Goal: Task Accomplishment & Management: Manage account settings

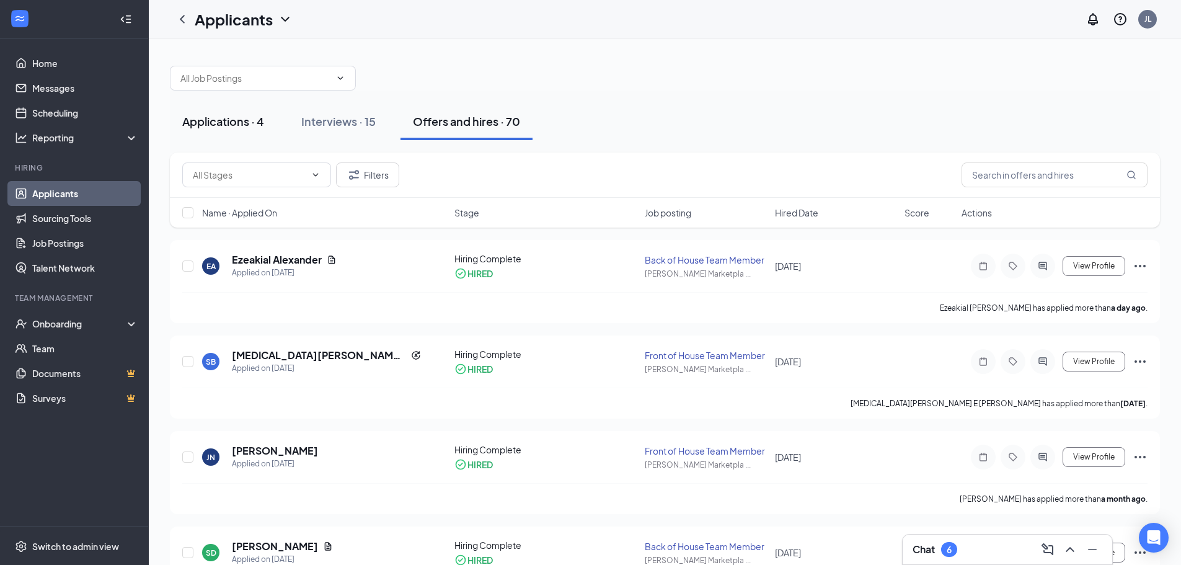
click at [248, 126] on div "Applications · 4" at bounding box center [223, 120] width 82 height 15
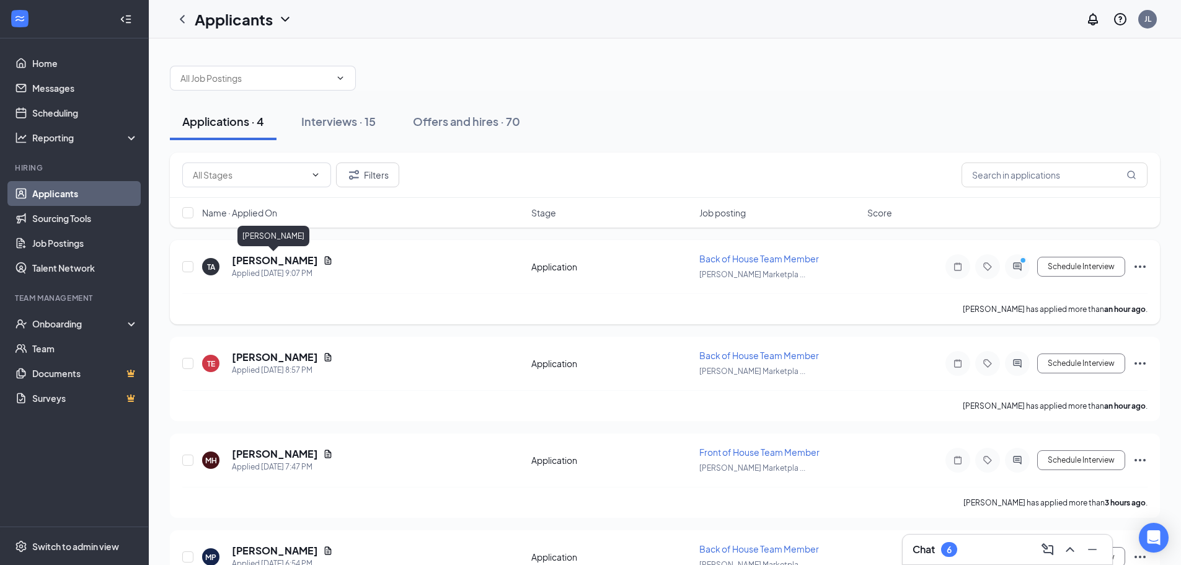
click at [265, 254] on h5 "[PERSON_NAME]" at bounding box center [275, 261] width 86 height 14
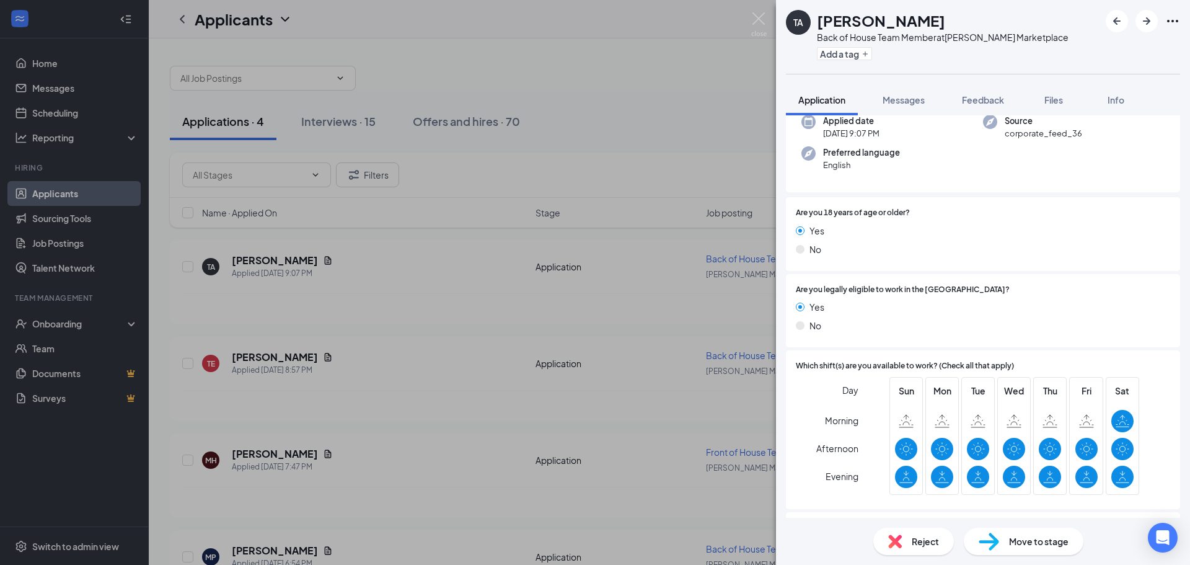
scroll to position [198, 0]
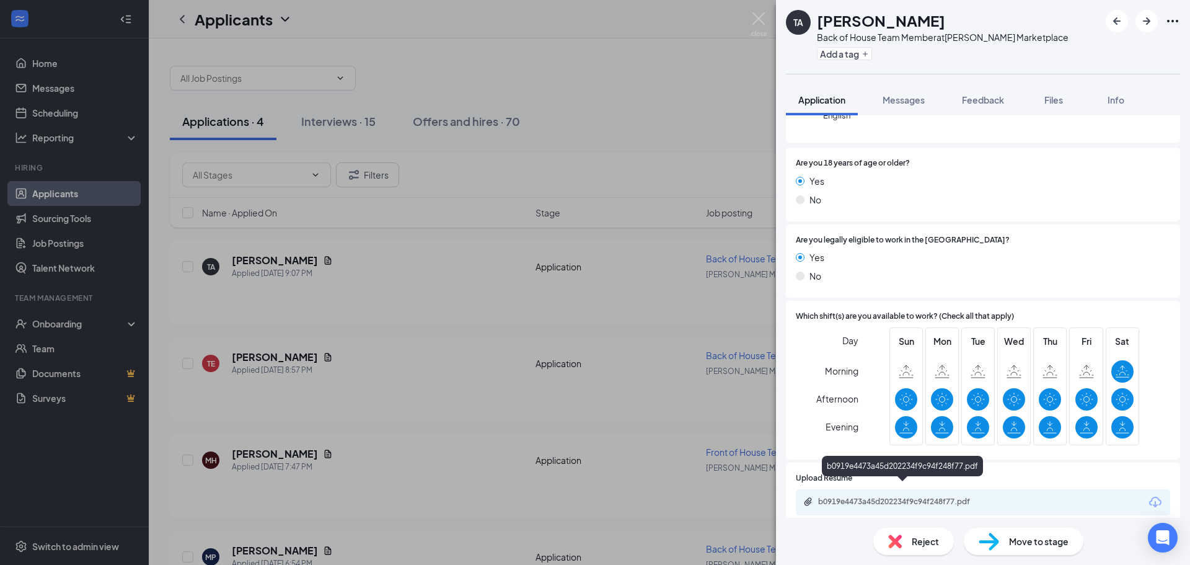
click at [885, 497] on div "b0919e4473a45d202234f9c94f248f77.pdf" at bounding box center [905, 502] width 174 height 10
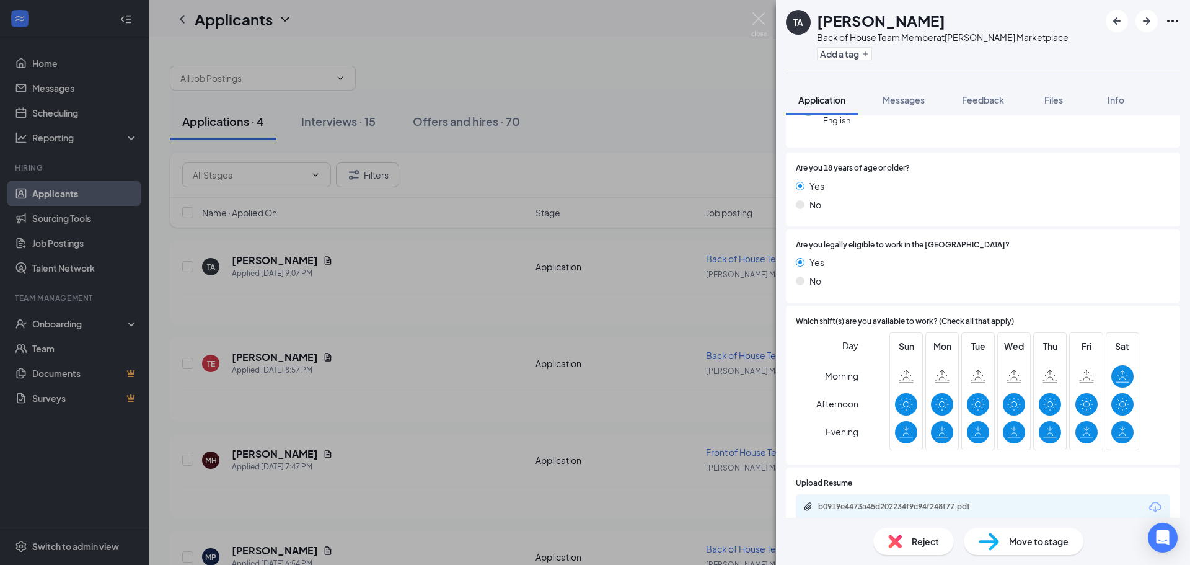
click at [1012, 539] on span "Move to stage" at bounding box center [1039, 541] width 60 height 14
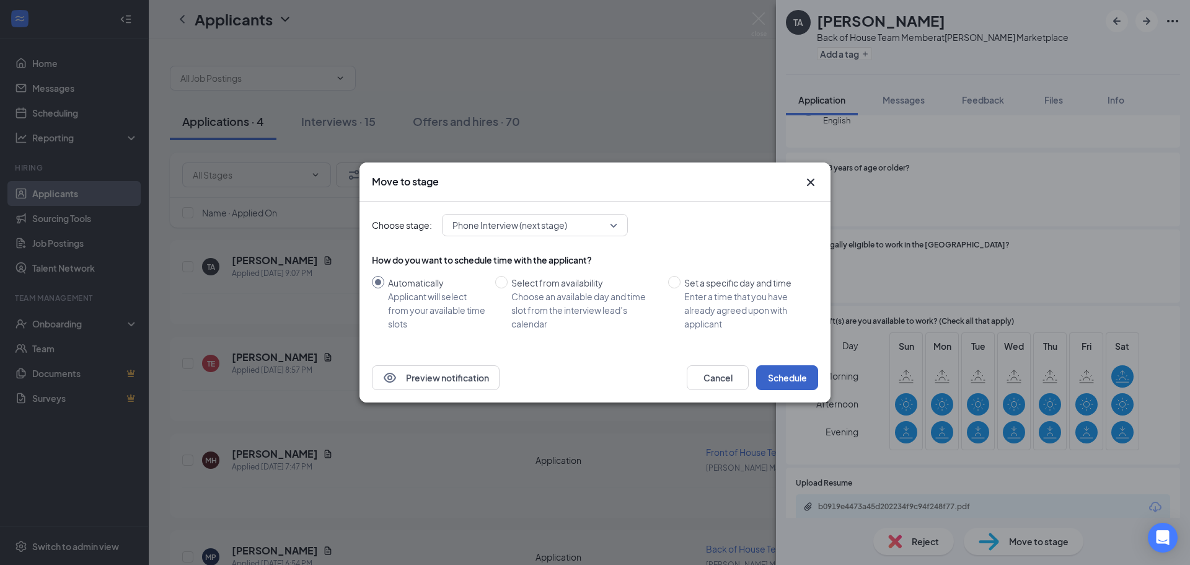
click at [786, 369] on button "Schedule" at bounding box center [787, 377] width 62 height 25
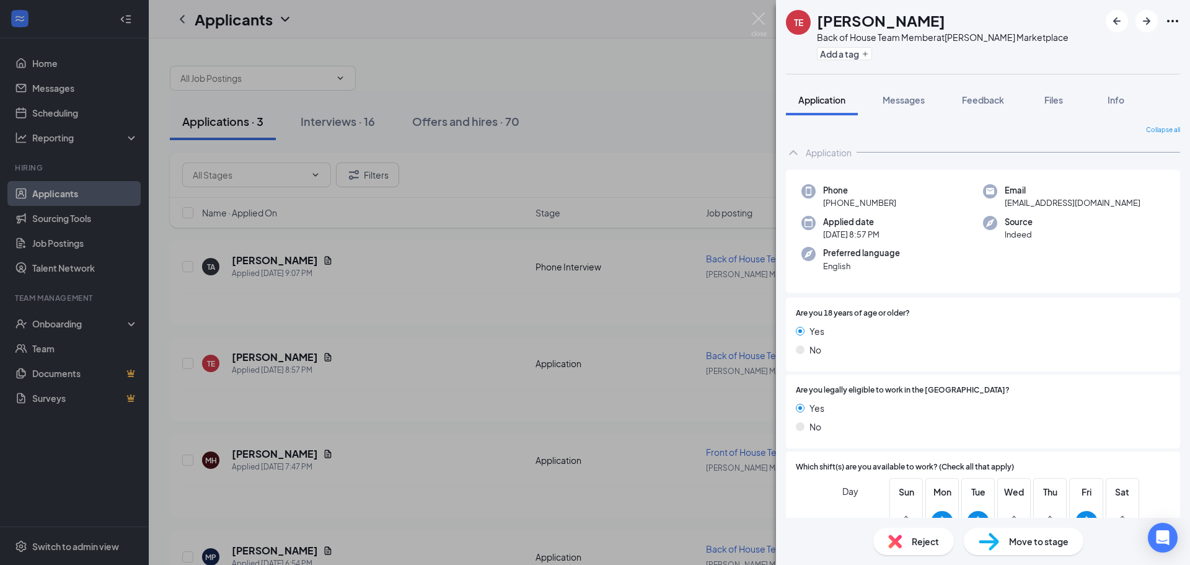
click at [906, 539] on div "Reject" at bounding box center [913, 541] width 81 height 27
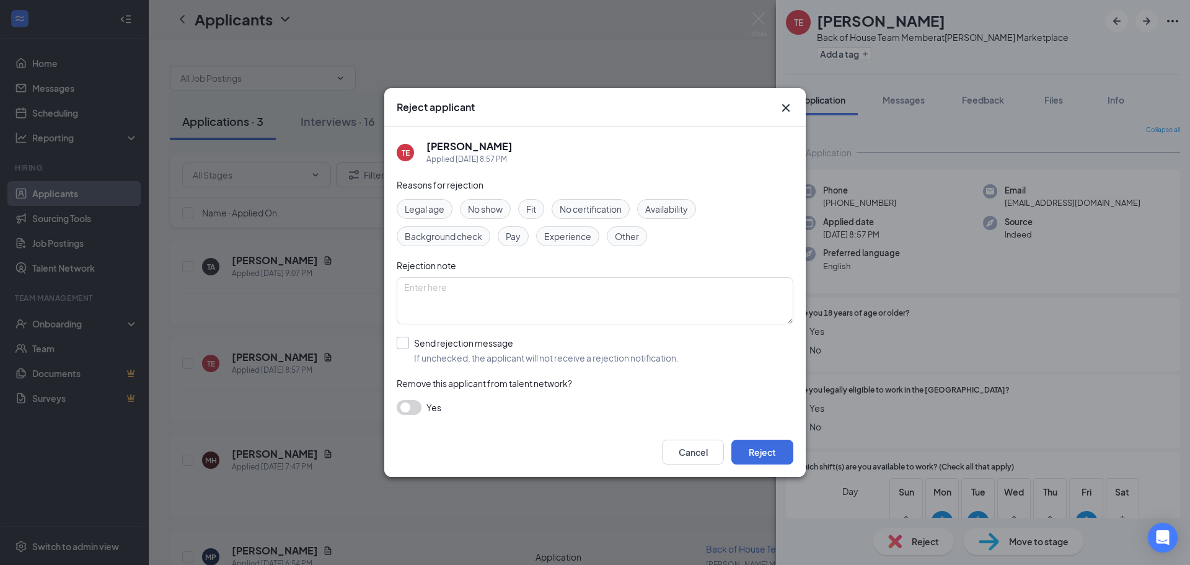
click at [450, 345] on input "Send rejection message If unchecked, the applicant will not receive a rejection…" at bounding box center [538, 350] width 282 height 27
checkbox input "true"
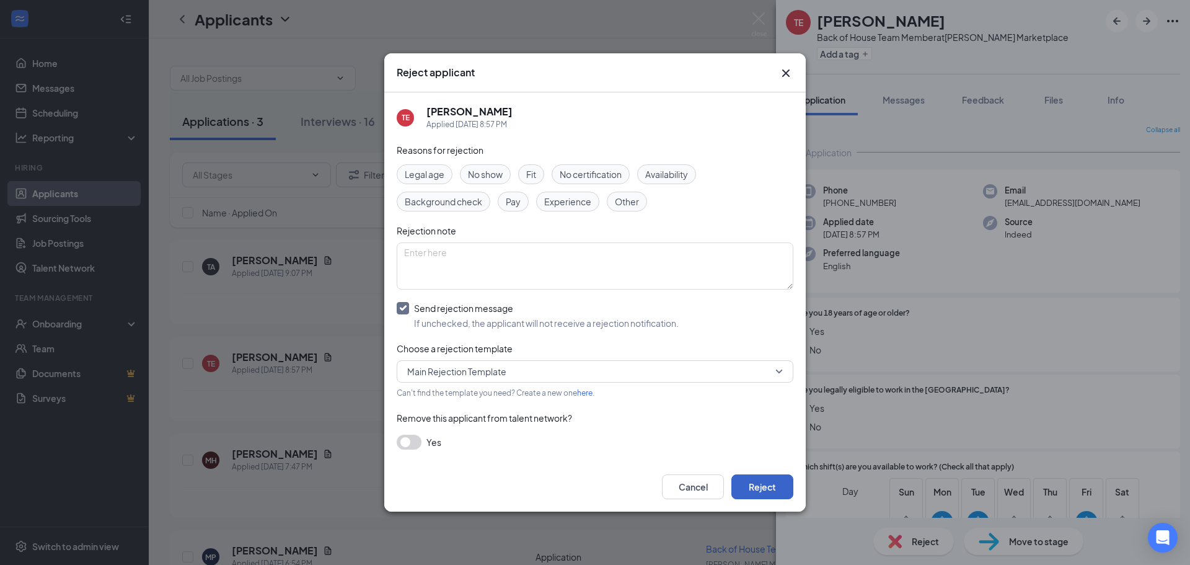
click at [765, 491] on button "Reject" at bounding box center [763, 486] width 62 height 25
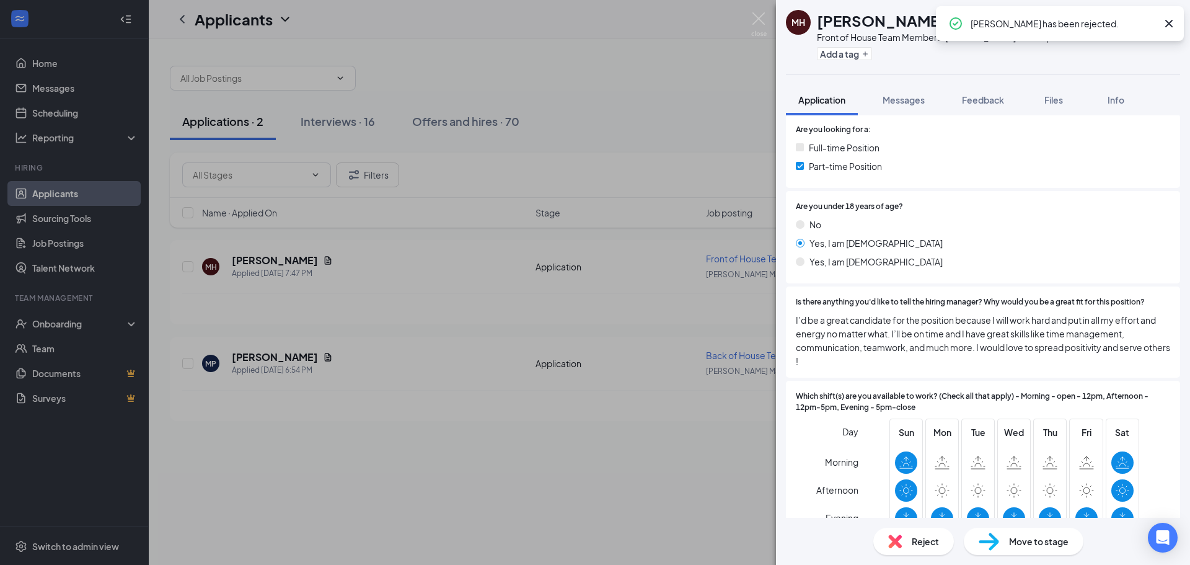
scroll to position [248, 0]
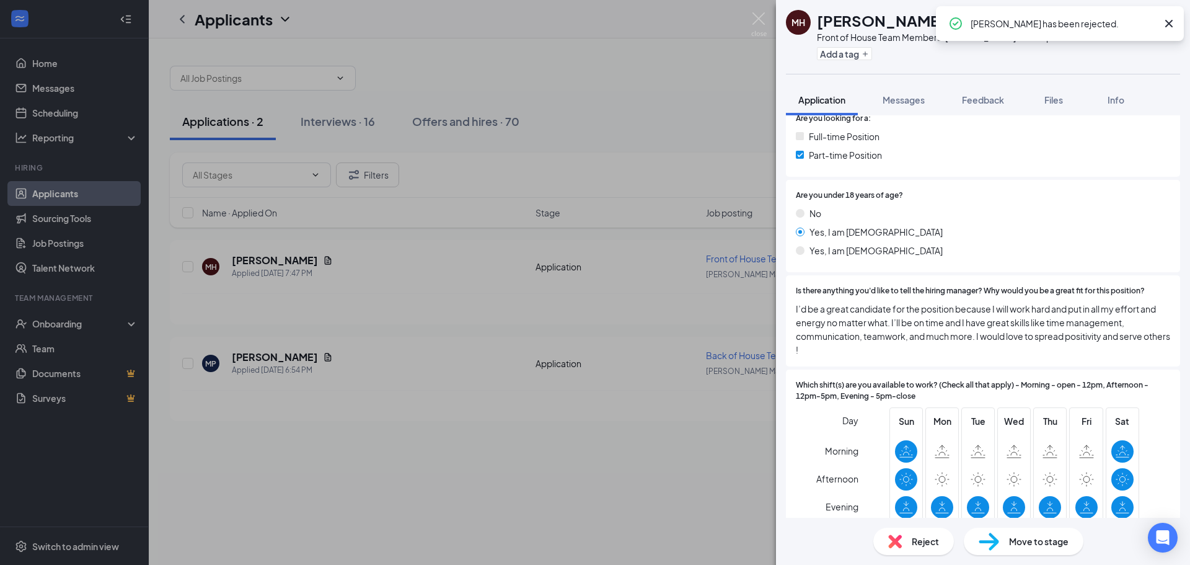
click at [919, 535] on span "Reject" at bounding box center [925, 541] width 27 height 14
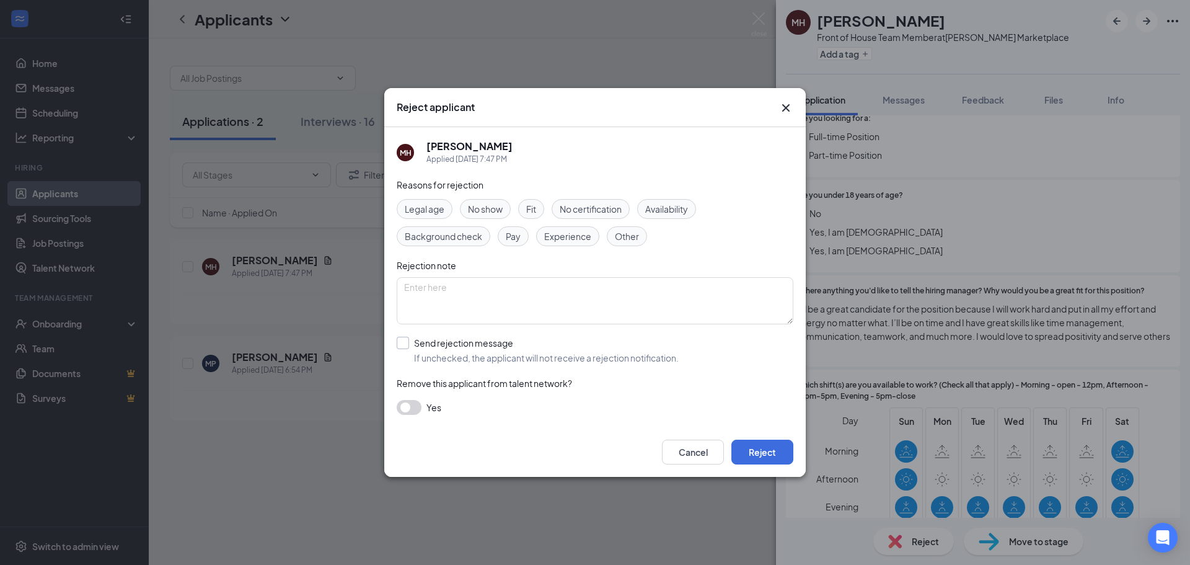
click at [448, 342] on input "Send rejection message If unchecked, the applicant will not receive a rejection…" at bounding box center [538, 350] width 282 height 27
checkbox input "true"
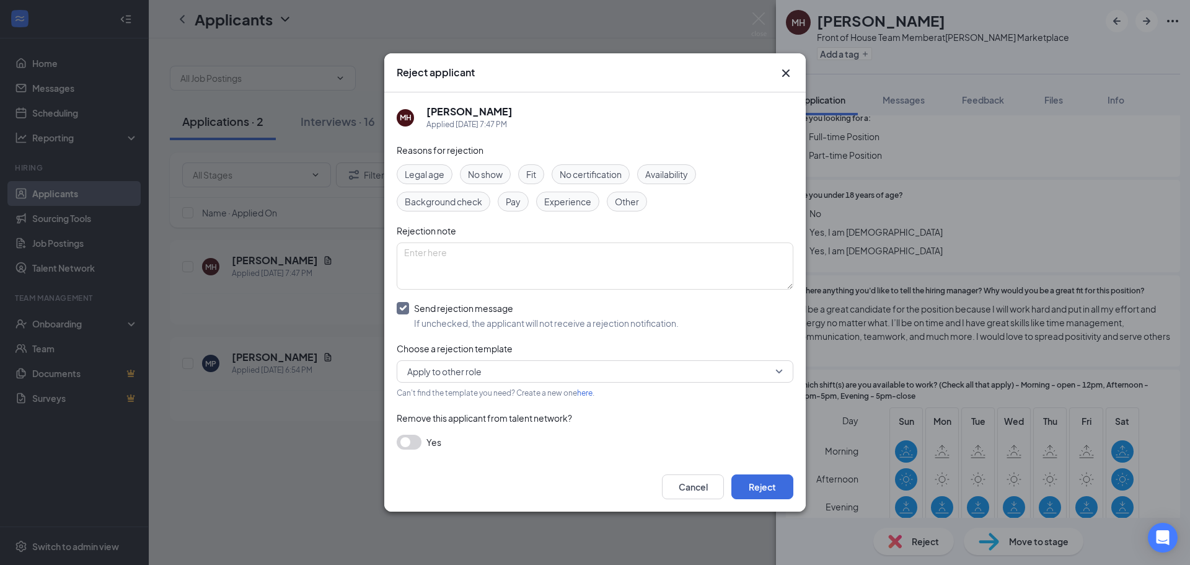
click at [484, 376] on span "Apply to other role" at bounding box center [589, 371] width 365 height 19
click at [526, 438] on span "Main Rejection Template" at bounding box center [595, 434] width 377 height 14
click at [772, 485] on button "Reject" at bounding box center [763, 486] width 62 height 25
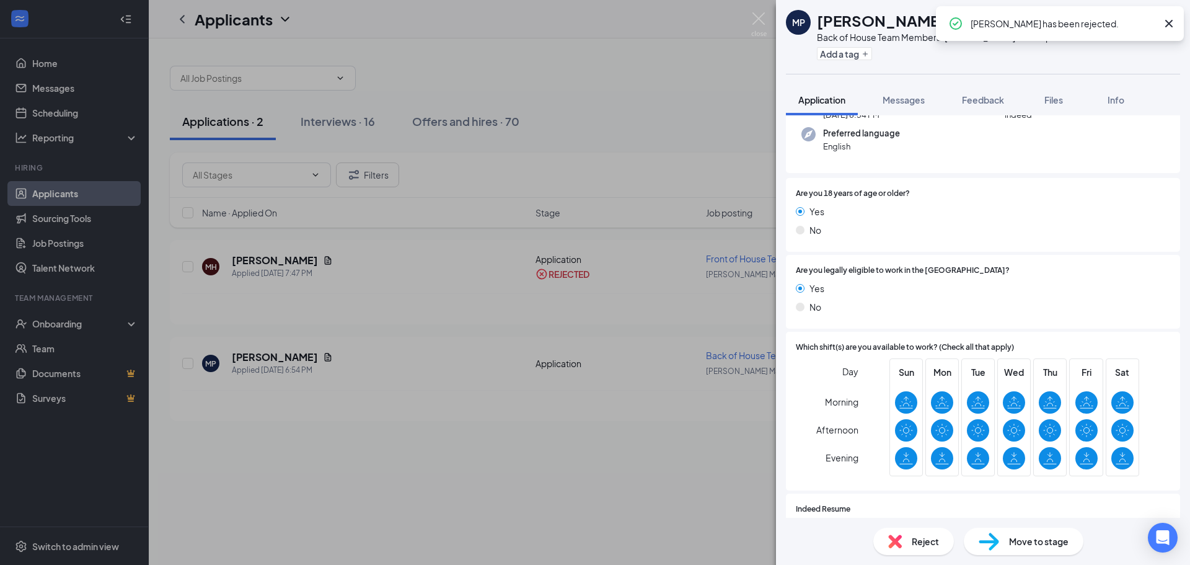
scroll to position [191, 0]
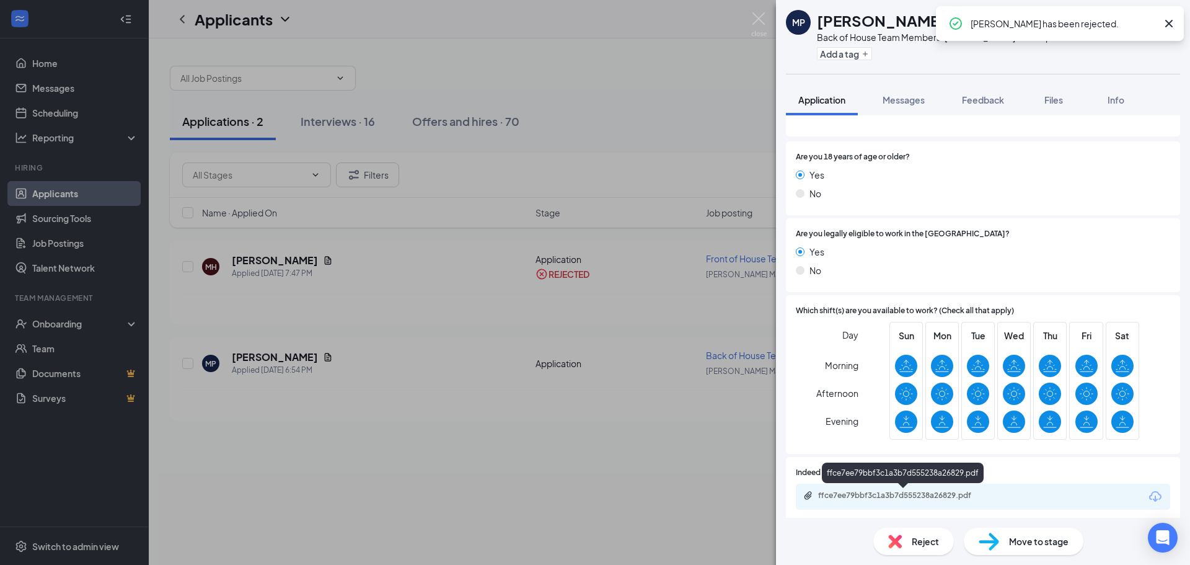
click at [883, 497] on div "ffce7ee79bbf3c1a3b7d555238a26829.pdf" at bounding box center [905, 495] width 174 height 10
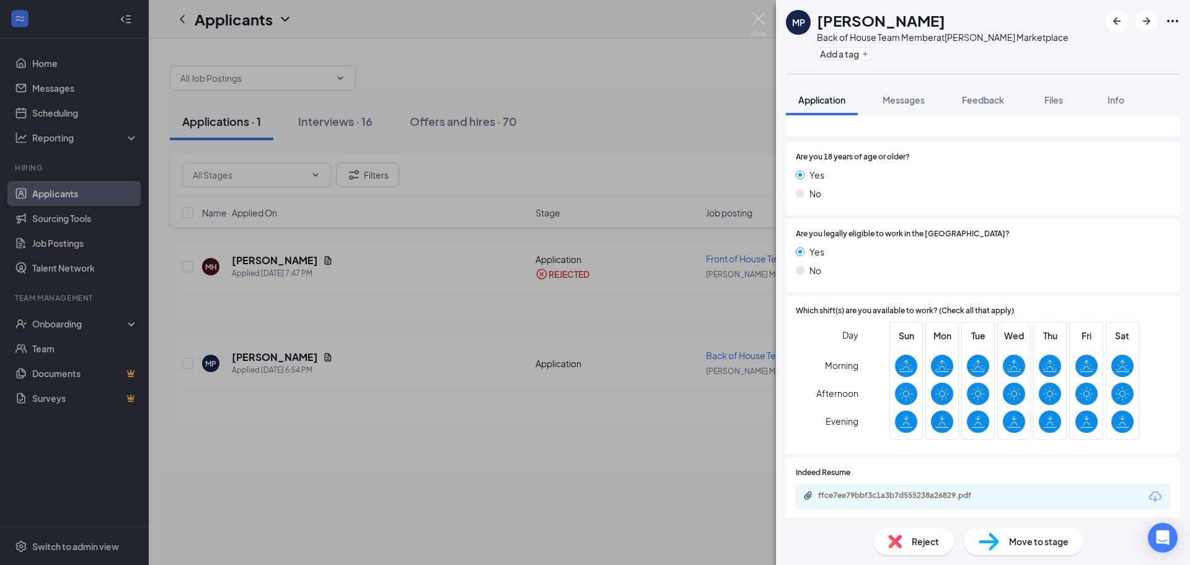
click at [900, 537] on img at bounding box center [895, 541] width 14 height 14
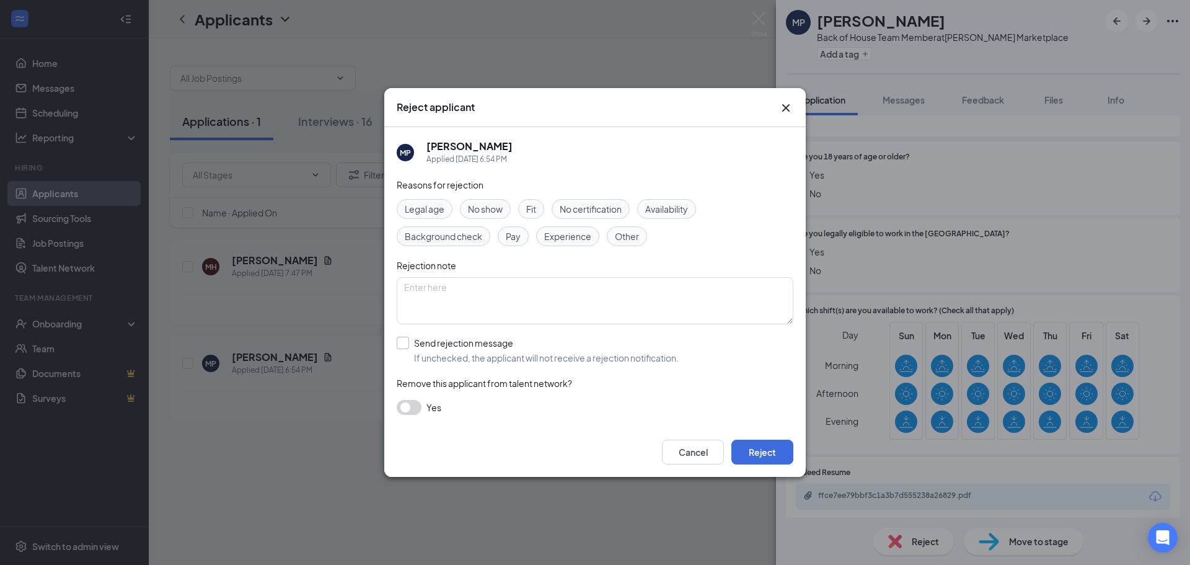
click at [495, 356] on input "Send rejection message If unchecked, the applicant will not receive a rejection…" at bounding box center [538, 350] width 282 height 27
checkbox input "true"
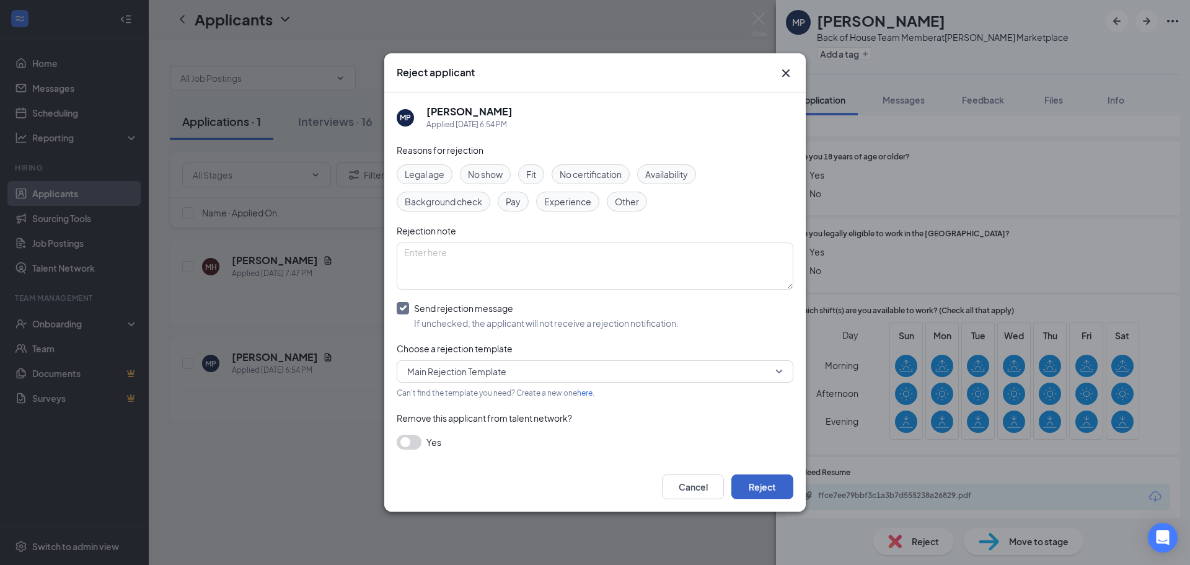
click at [778, 482] on button "Reject" at bounding box center [763, 486] width 62 height 25
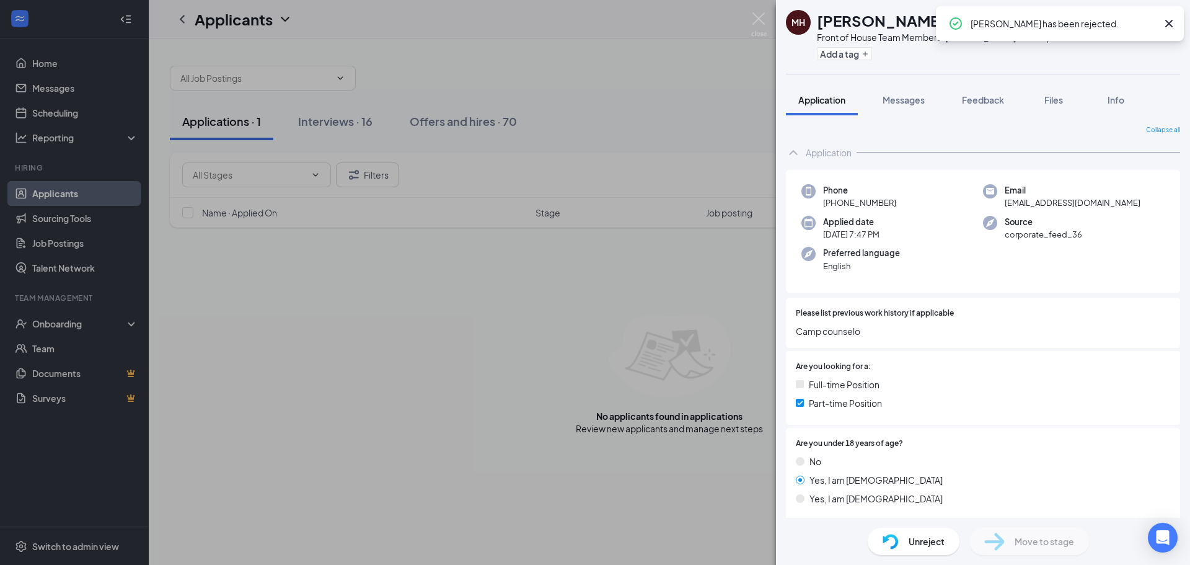
click at [550, 438] on div "MH [PERSON_NAME] Front of House Team Member at [PERSON_NAME] Marketplace Add a …" at bounding box center [595, 282] width 1190 height 565
